Goal: Task Accomplishment & Management: Use online tool/utility

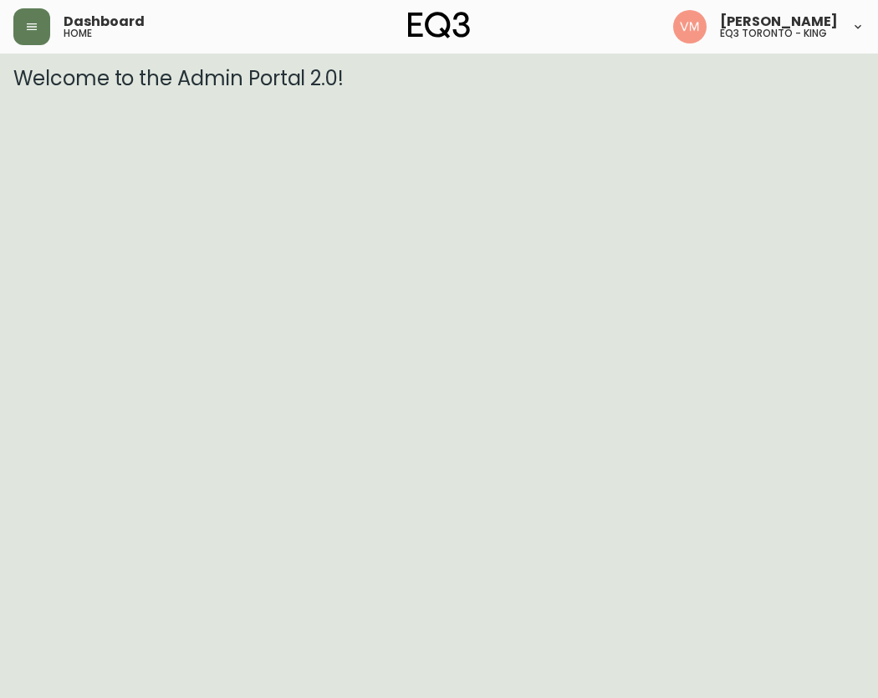
drag, startPoint x: 69, startPoint y: 206, endPoint x: 135, endPoint y: 8, distance: 207.8
click at [72, 90] on html "Dashboard home [PERSON_NAME] eq3 [GEOGRAPHIC_DATA] - king Welcome to the Admin …" at bounding box center [439, 45] width 878 height 90
click at [40, 34] on button "button" at bounding box center [31, 26] width 37 height 37
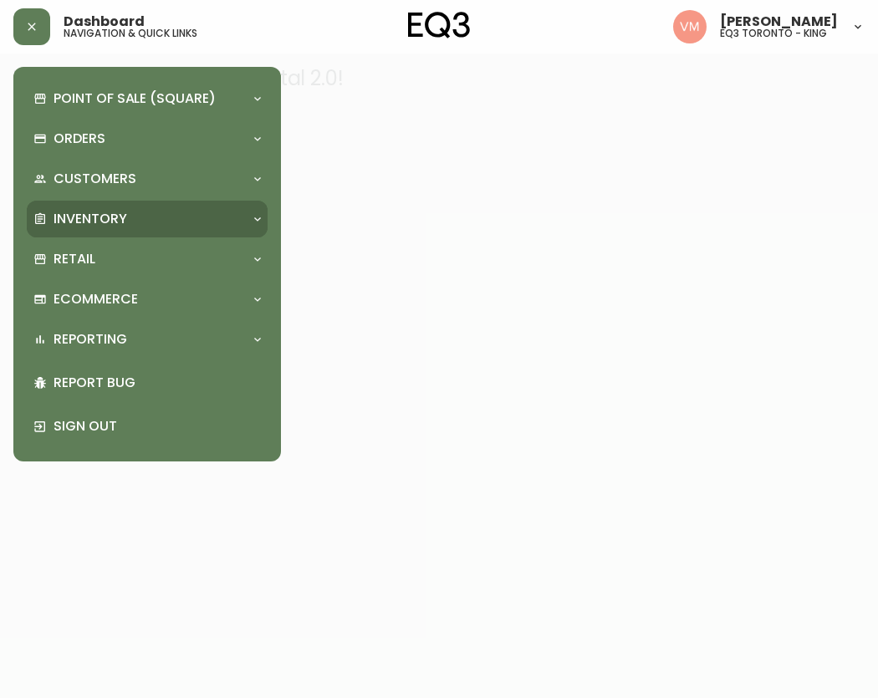
click at [81, 221] on p "Inventory" at bounding box center [91, 219] width 74 height 18
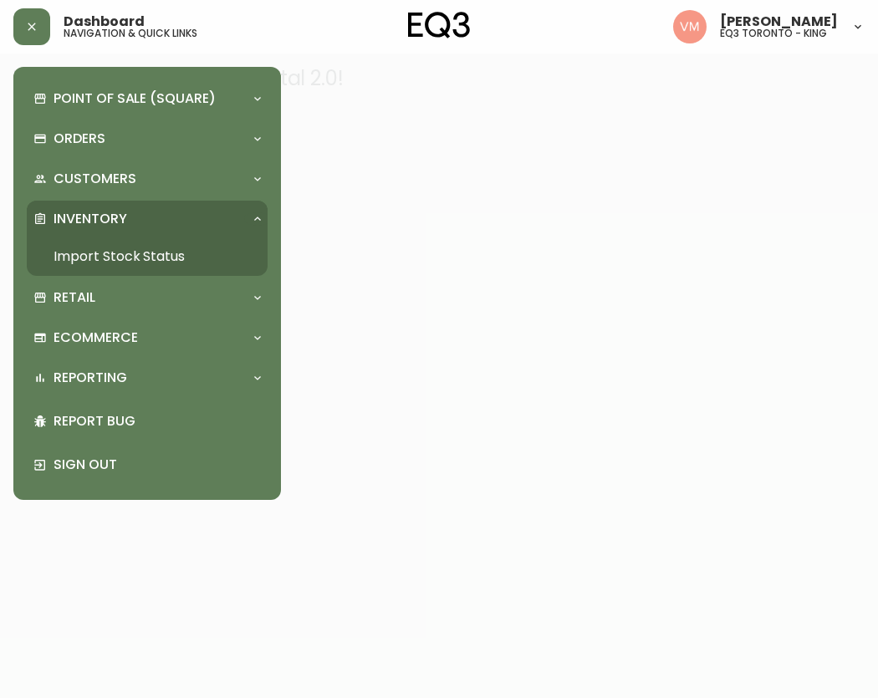
click at [86, 262] on link "Import Stock Status" at bounding box center [147, 256] width 241 height 38
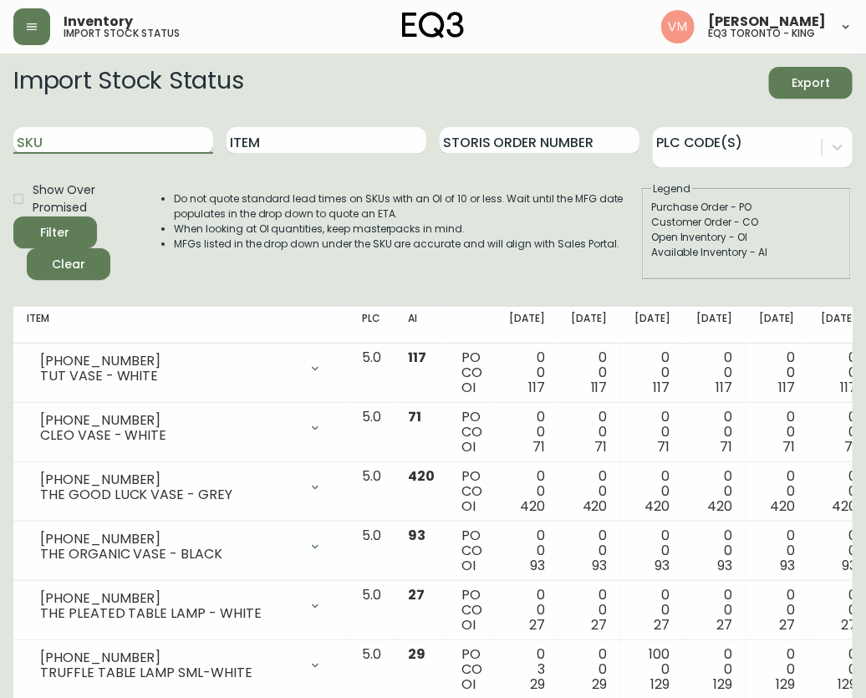
click at [109, 138] on input "SKU" at bounding box center [113, 140] width 200 height 27
paste input "[PHONE_NUMBER]"
click at [13, 217] on button "Filter" at bounding box center [55, 233] width 84 height 32
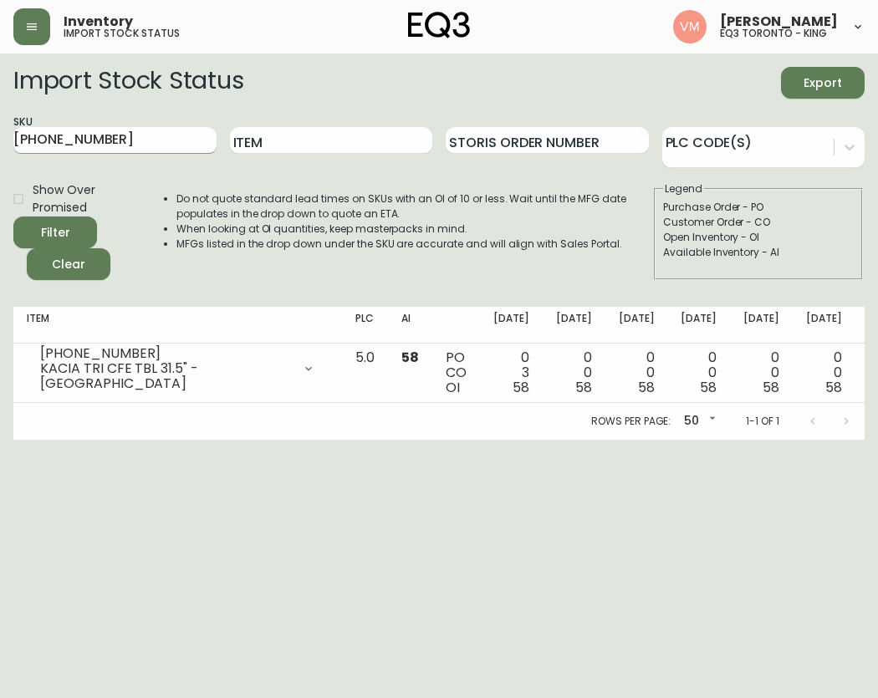
click at [115, 141] on input "[PHONE_NUMBER]" at bounding box center [114, 140] width 203 height 27
type input "7"
click at [13, 217] on button "Filter" at bounding box center [55, 233] width 84 height 32
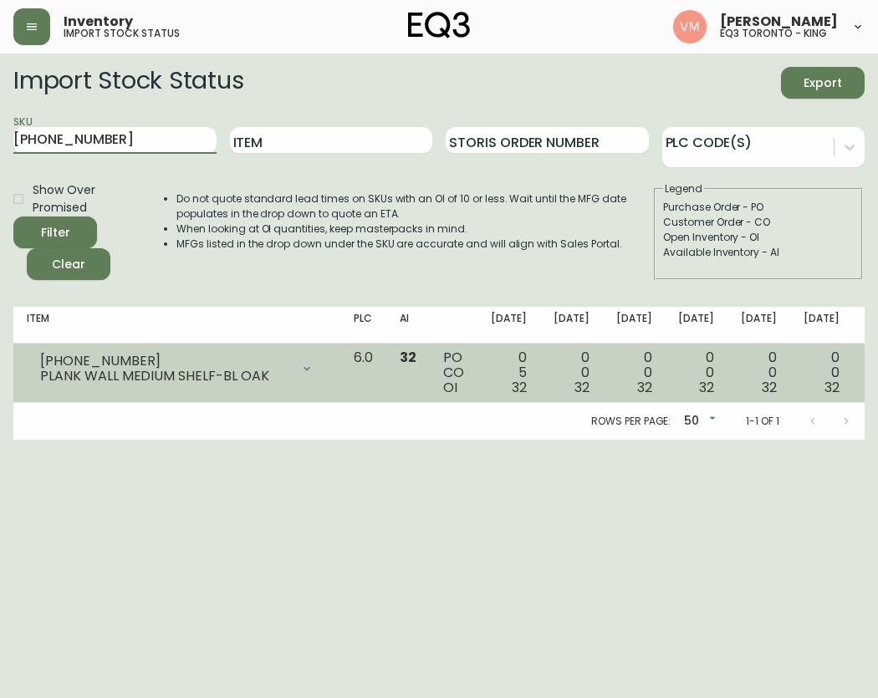
click at [234, 377] on div "PLANK WALL MEDIUM SHELF-BL OAK" at bounding box center [165, 376] width 250 height 15
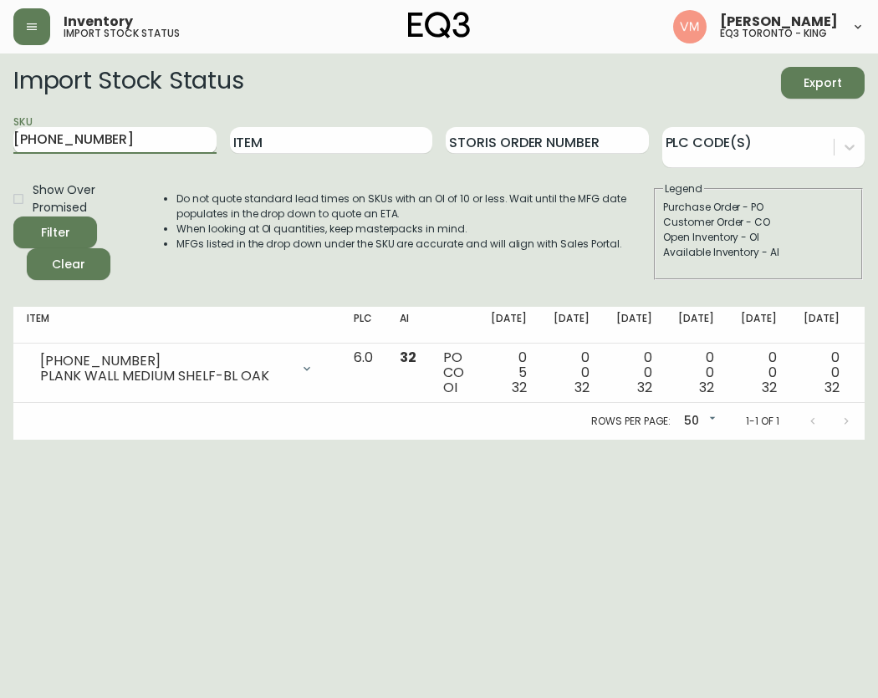
click at [131, 142] on input "[PHONE_NUMBER]" at bounding box center [114, 140] width 203 height 27
type input "3"
click at [13, 217] on button "Filter" at bounding box center [55, 233] width 84 height 32
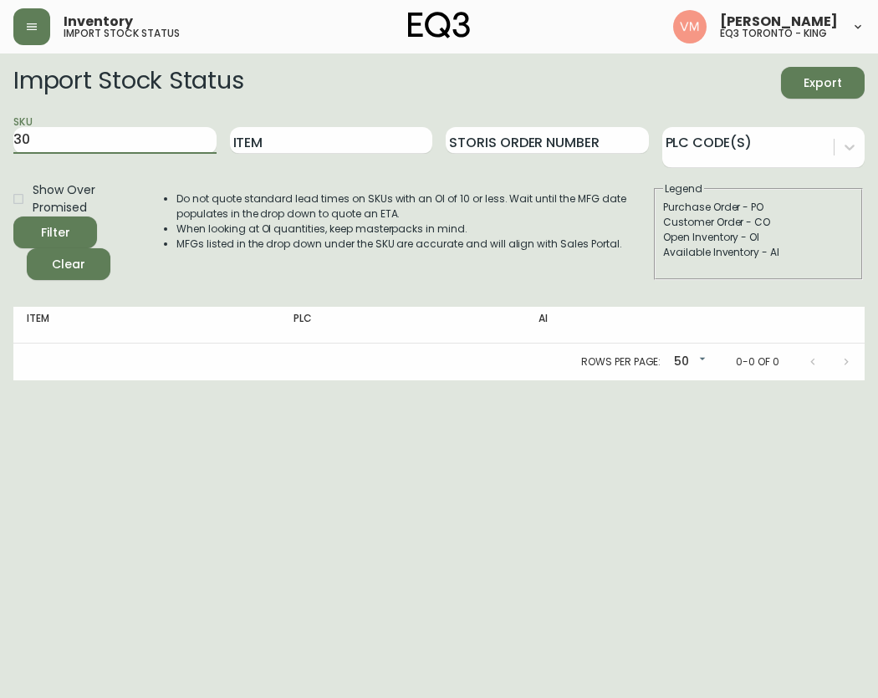
type input "3"
click at [13, 217] on button "Filter" at bounding box center [55, 233] width 84 height 32
click at [150, 150] on input "3020-629-B" at bounding box center [114, 140] width 203 height 27
type input "3"
click at [13, 217] on button "Filter" at bounding box center [55, 233] width 84 height 32
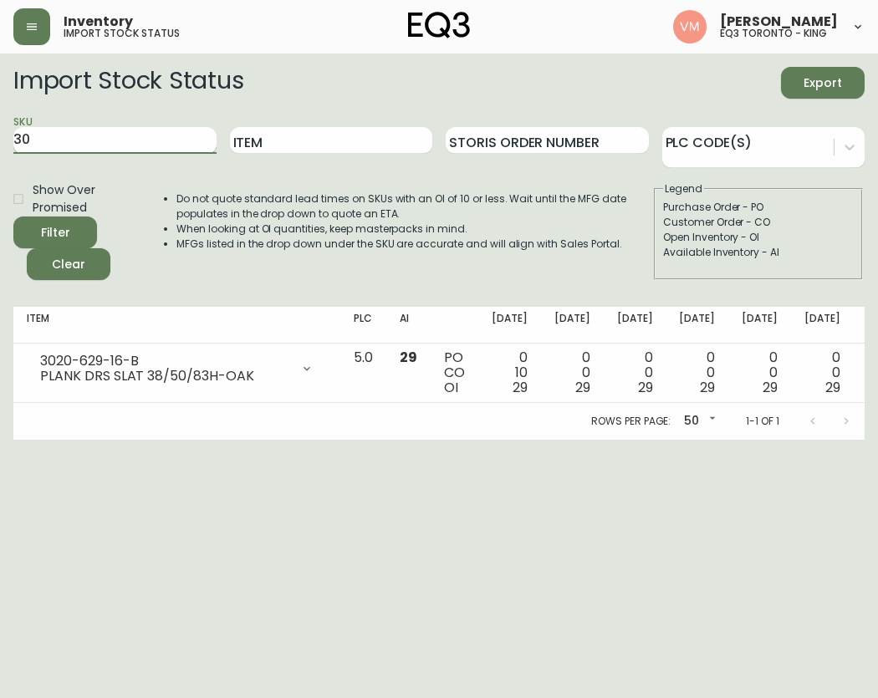
type input "3"
type input "3020-629-13-B"
click at [13, 217] on button "Filter" at bounding box center [55, 233] width 84 height 32
